Goal: Task Accomplishment & Management: Use online tool/utility

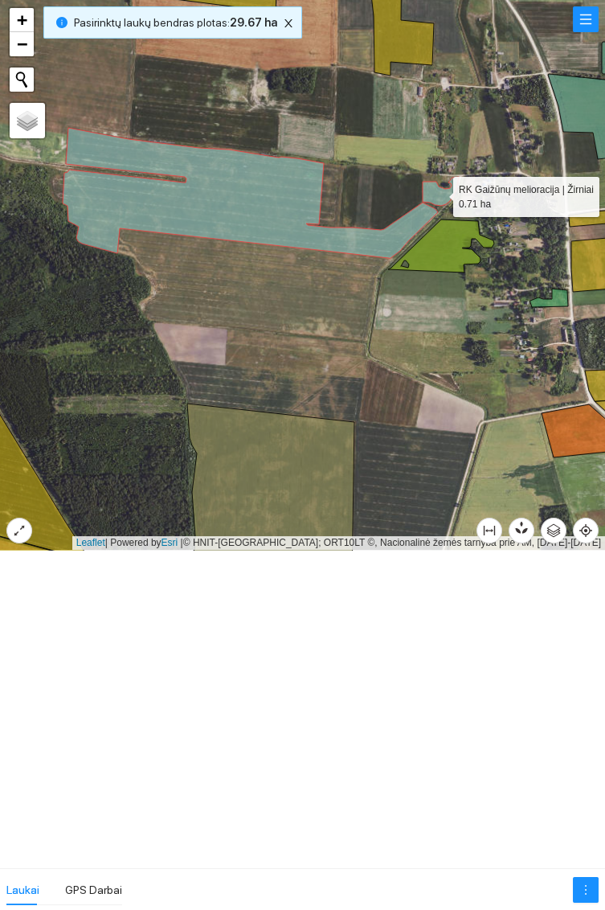
scroll to position [6118, 0]
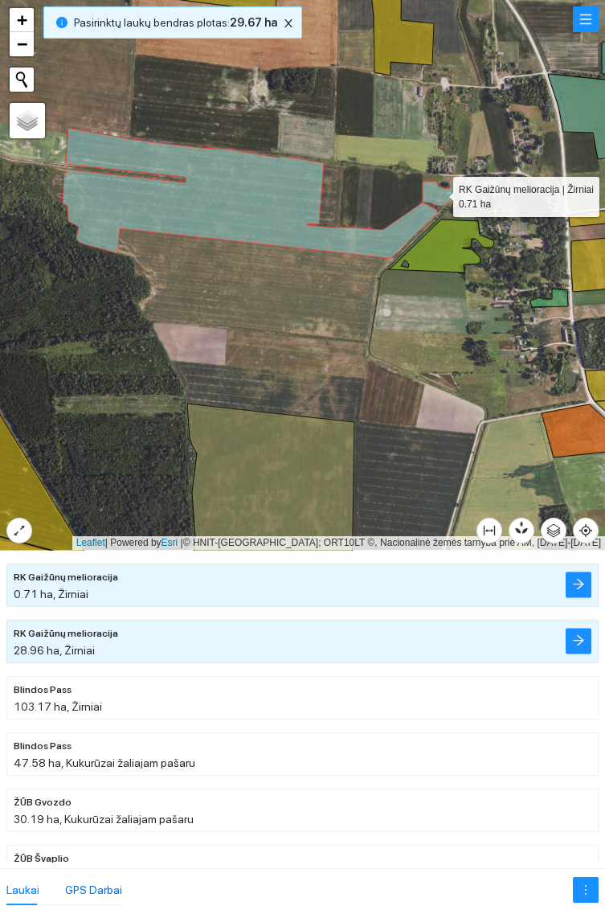
click at [96, 882] on div "GPS Darbai" at bounding box center [93, 890] width 57 height 18
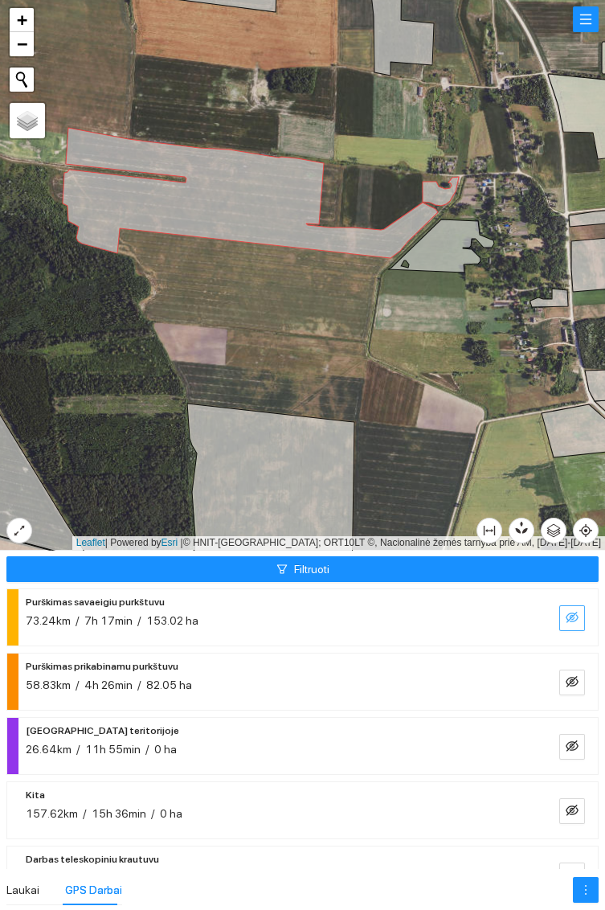
click at [576, 619] on icon "eye-invisible" at bounding box center [572, 617] width 13 height 13
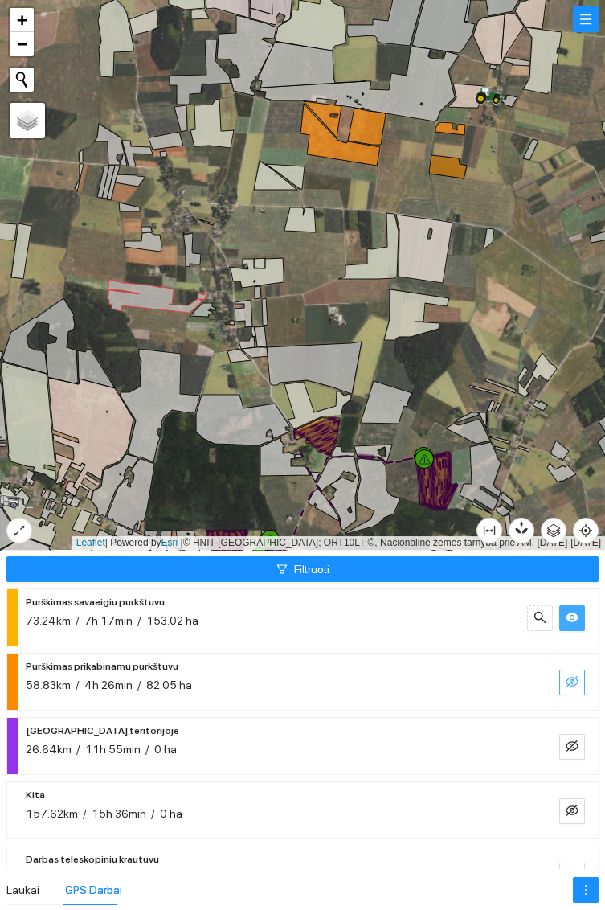
click at [577, 678] on icon "eye-invisible" at bounding box center [572, 681] width 13 height 13
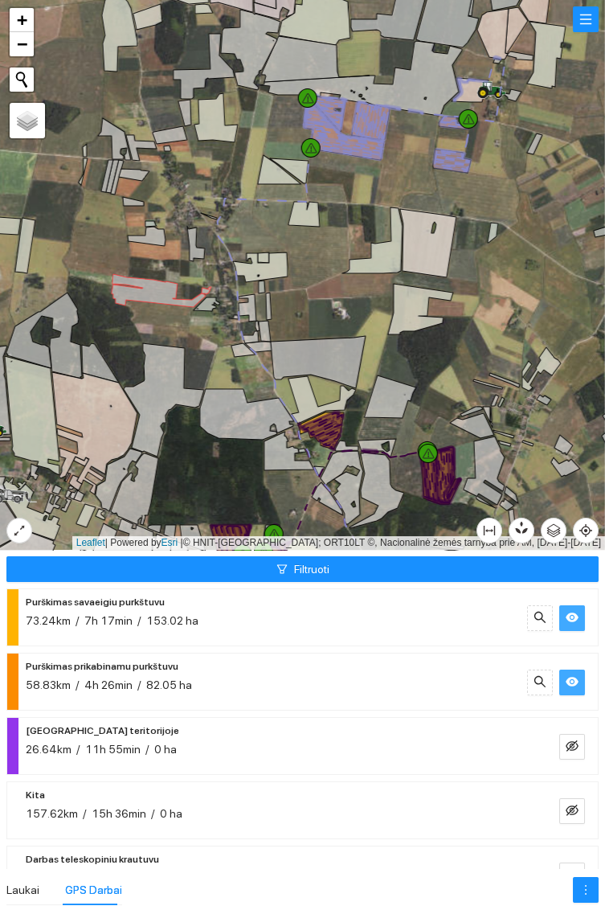
click at [496, 87] on icon at bounding box center [492, 87] width 27 height 13
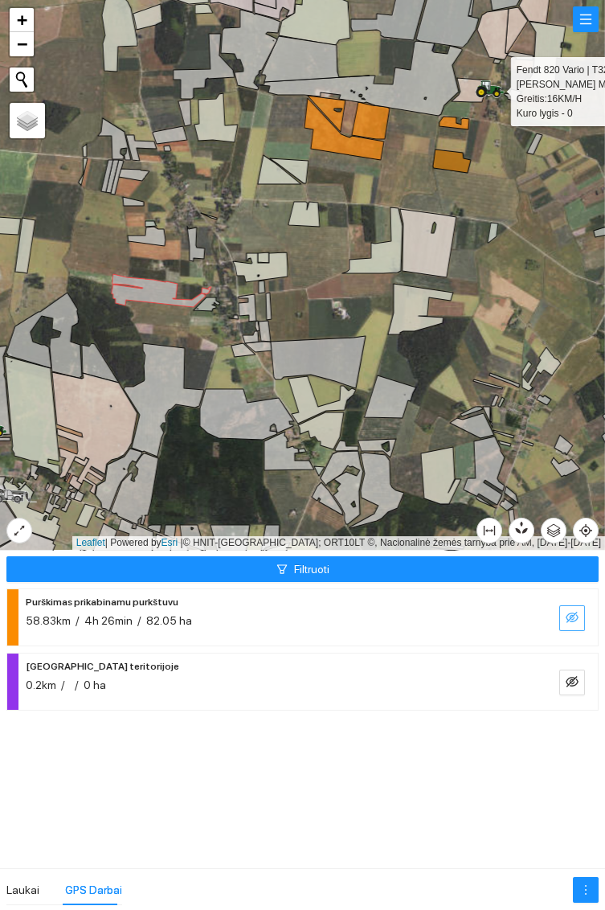
click at [573, 615] on icon "eye-invisible" at bounding box center [572, 617] width 13 height 11
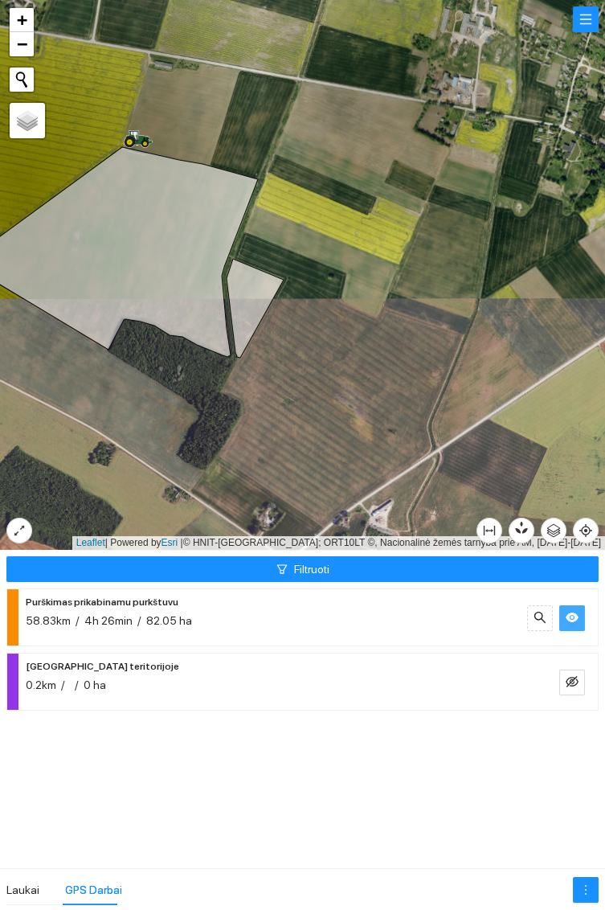
click at [143, 254] on icon at bounding box center [111, 252] width 294 height 210
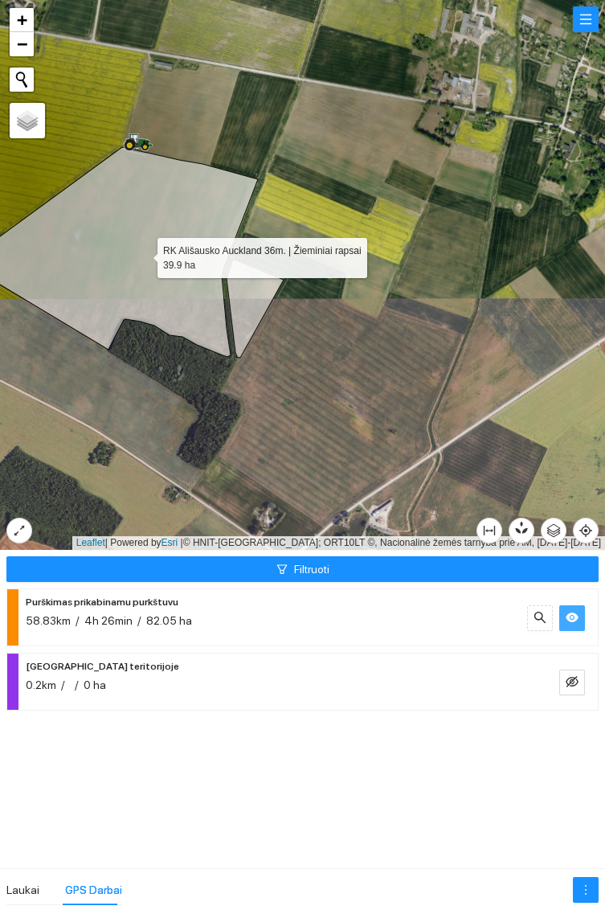
click at [250, 306] on icon at bounding box center [255, 308] width 57 height 99
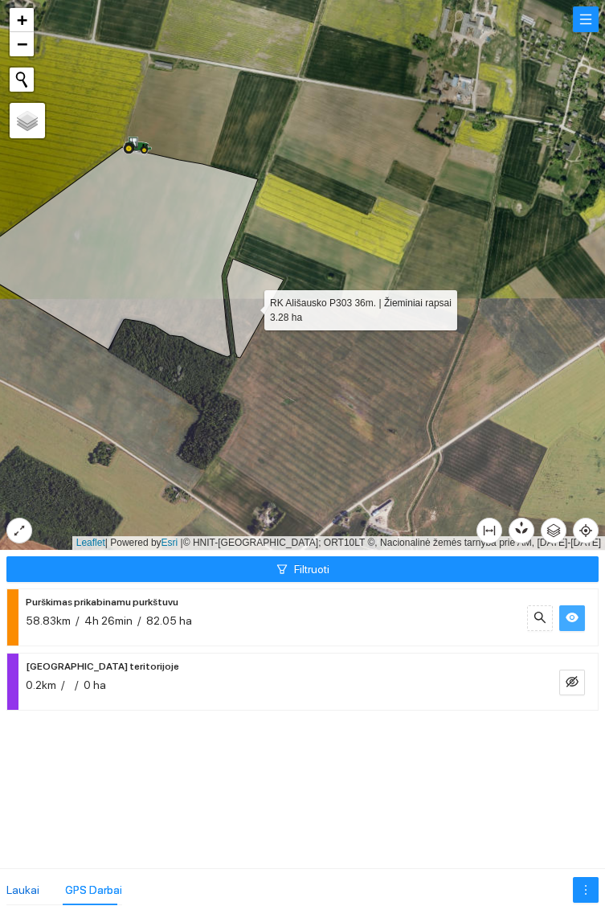
click at [25, 896] on div "Laukai" at bounding box center [22, 890] width 33 height 18
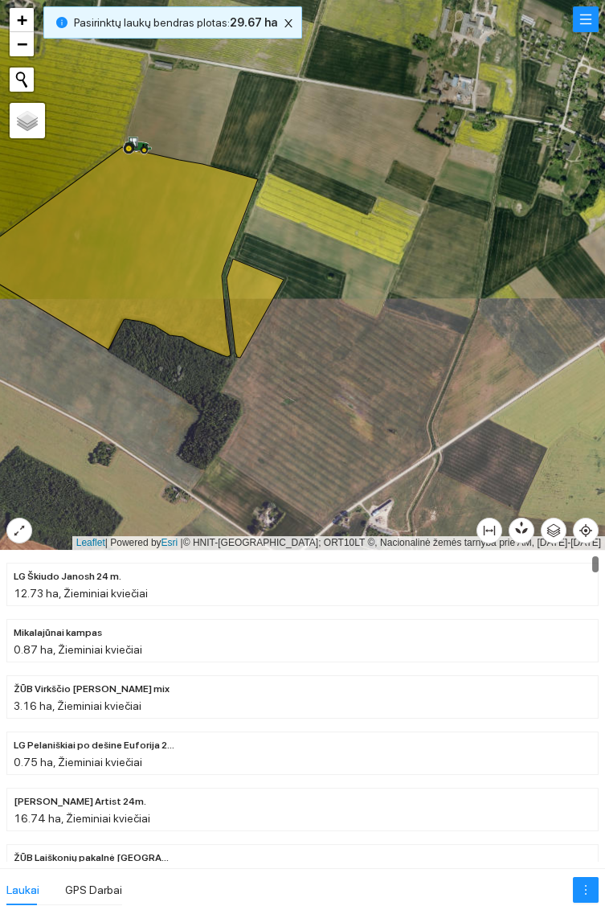
click at [150, 229] on icon at bounding box center [111, 252] width 294 height 210
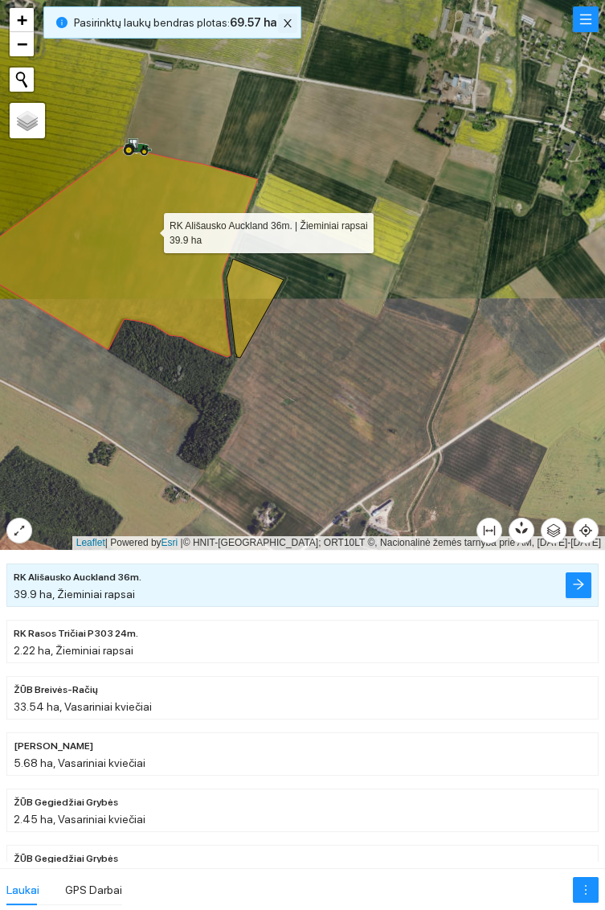
click at [284, 23] on icon "close" at bounding box center [288, 23] width 8 height 8
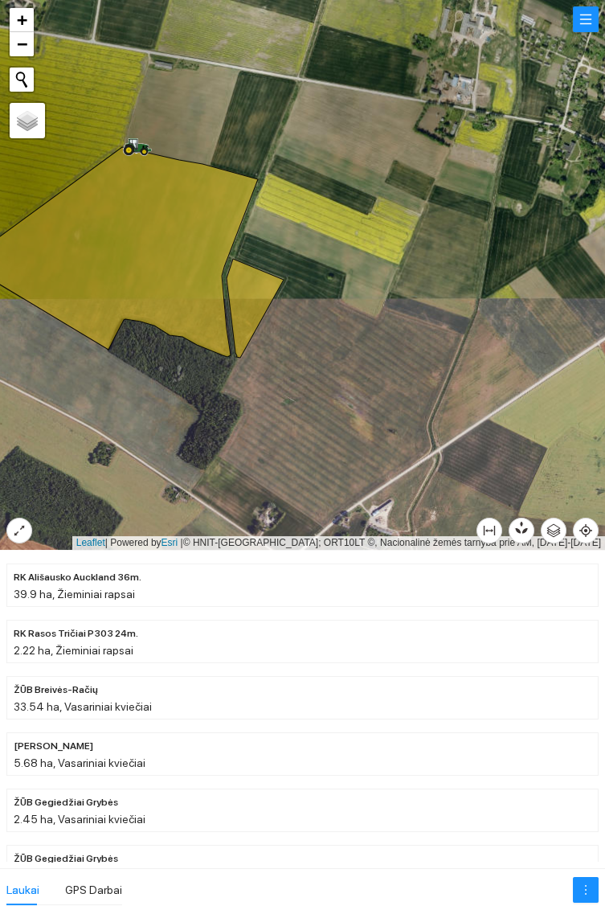
click at [152, 260] on icon at bounding box center [111, 252] width 294 height 210
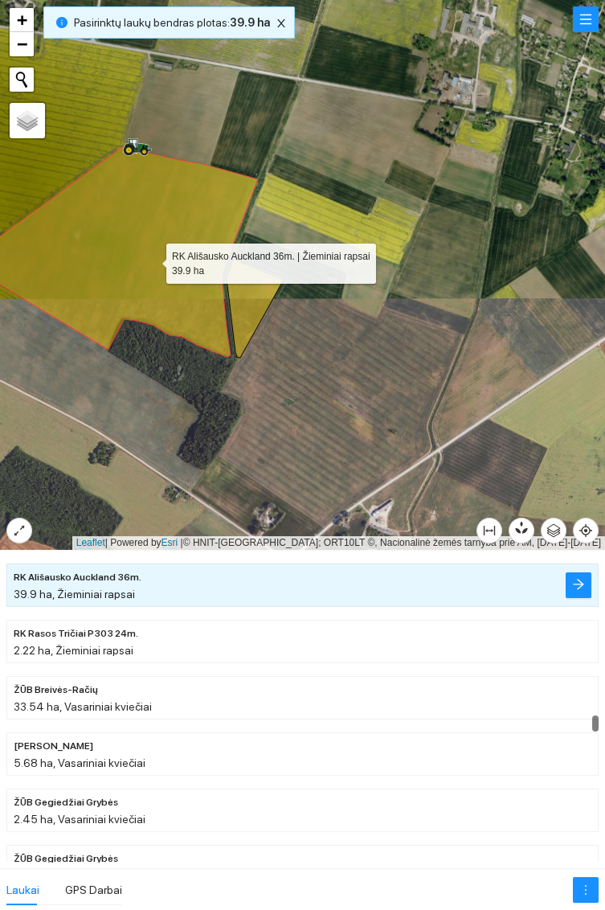
click at [251, 313] on icon at bounding box center [255, 308] width 57 height 99
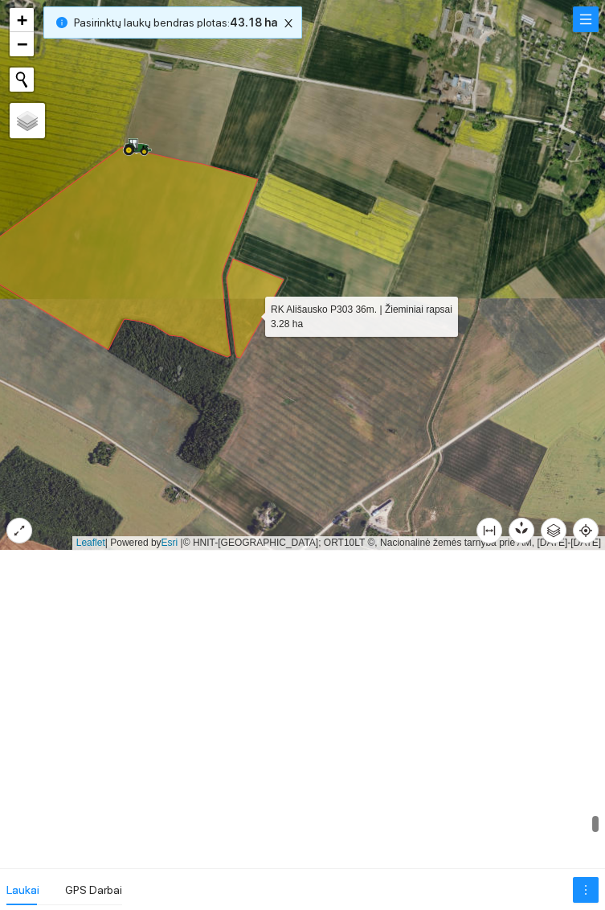
scroll to position [14928, 0]
